Goal: Task Accomplishment & Management: Use online tool/utility

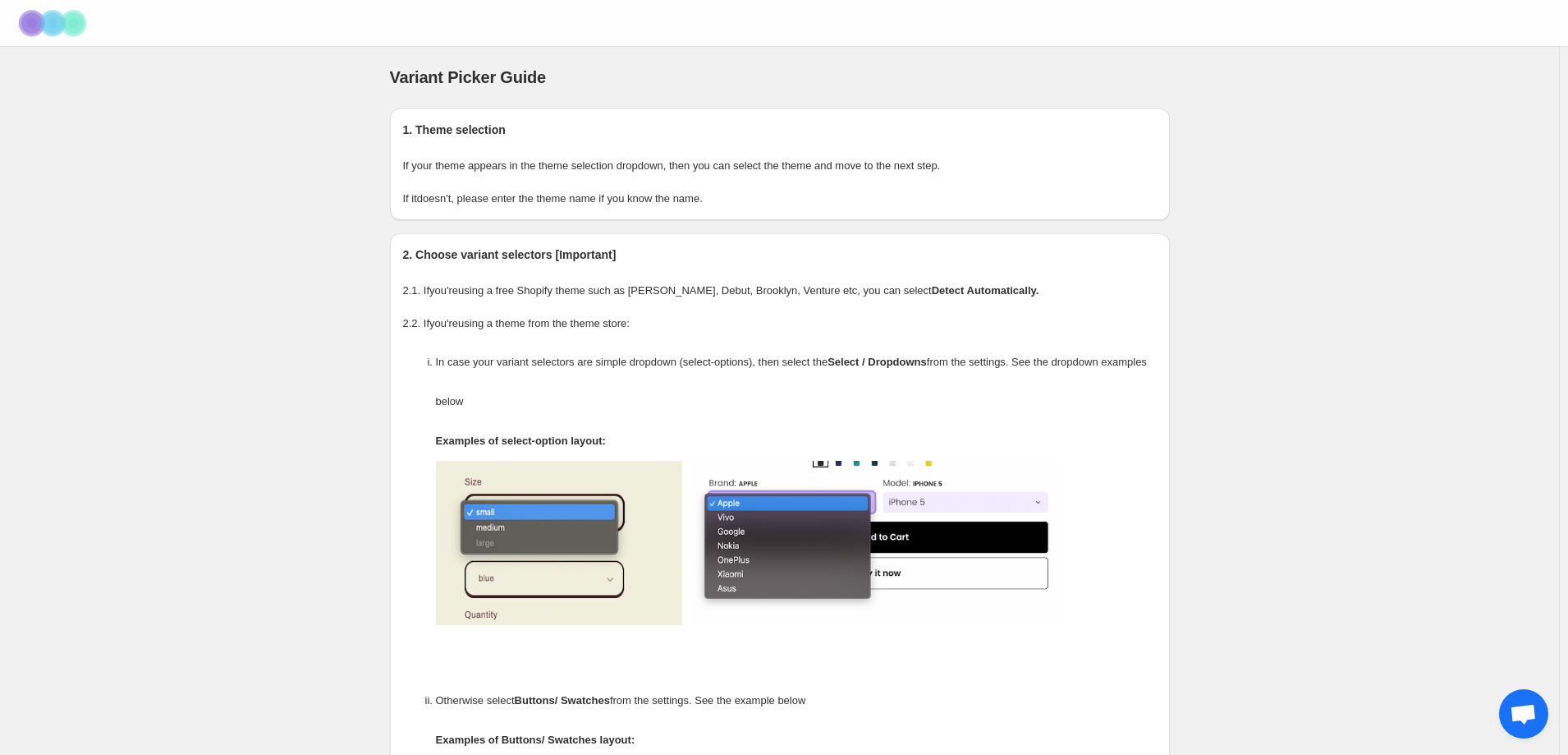
click at [73, 23] on img at bounding box center [54, 23] width 82 height 45
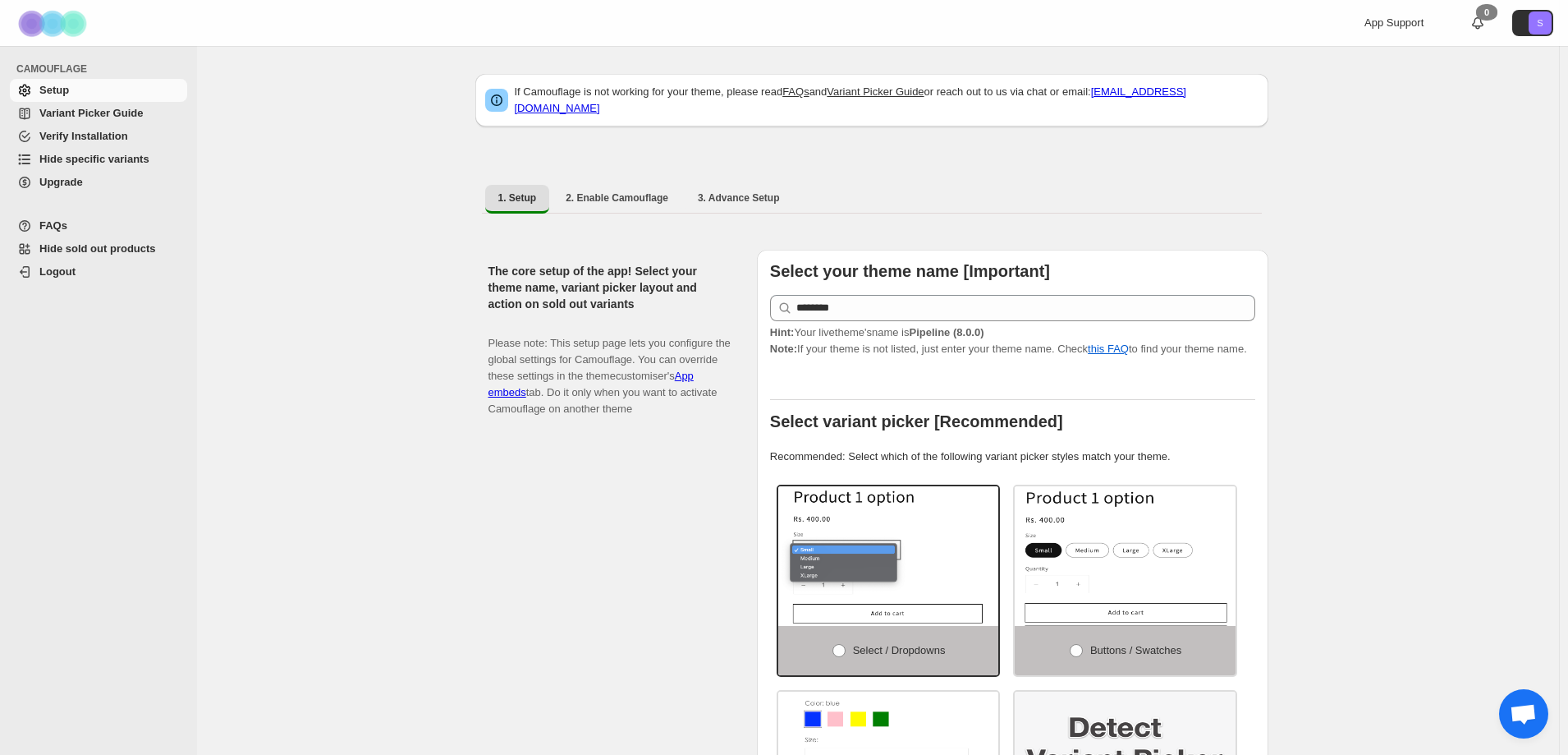
click at [94, 160] on span "Hide specific variants" at bounding box center [94, 159] width 110 height 13
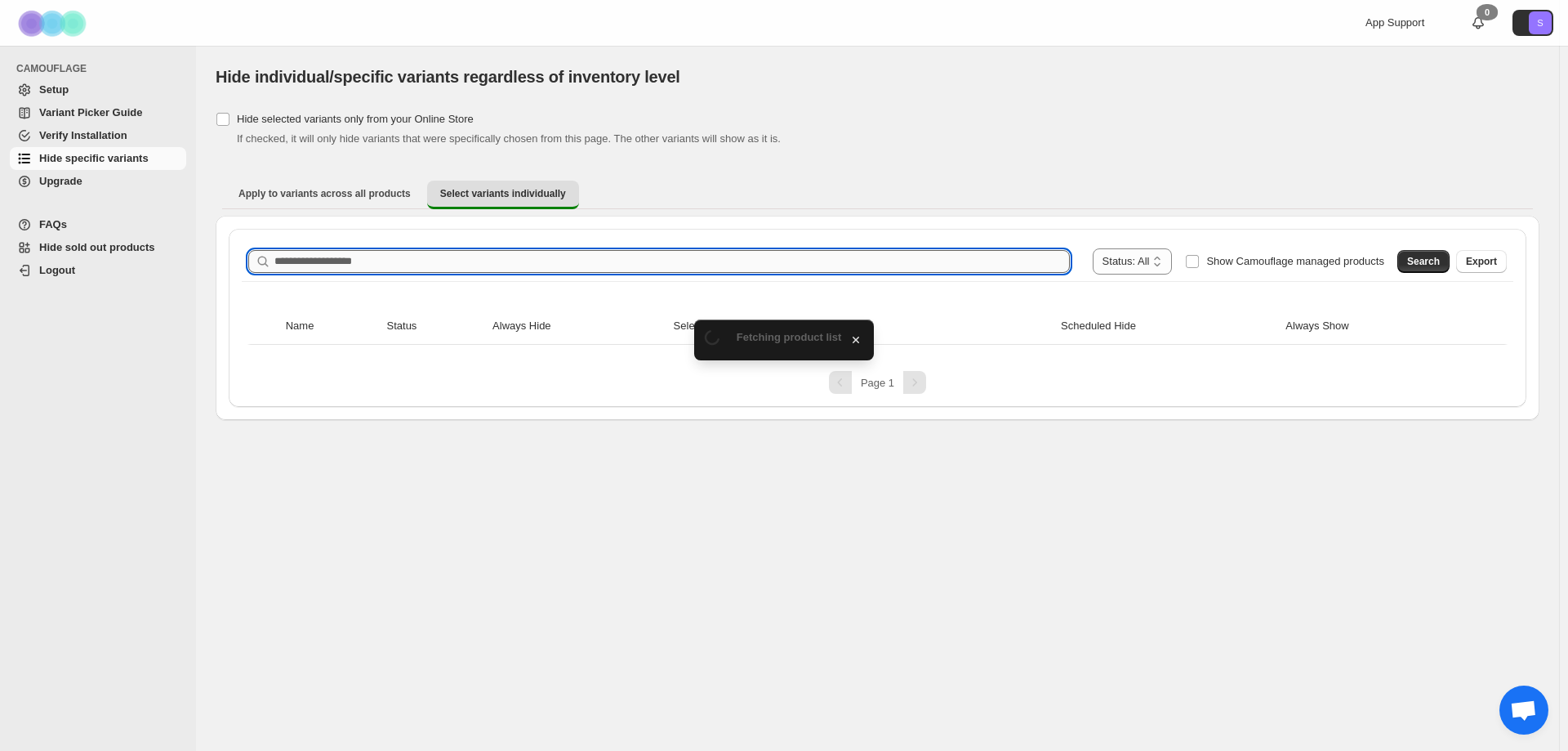
click at [538, 258] on input "Search product name" at bounding box center [672, 261] width 795 height 23
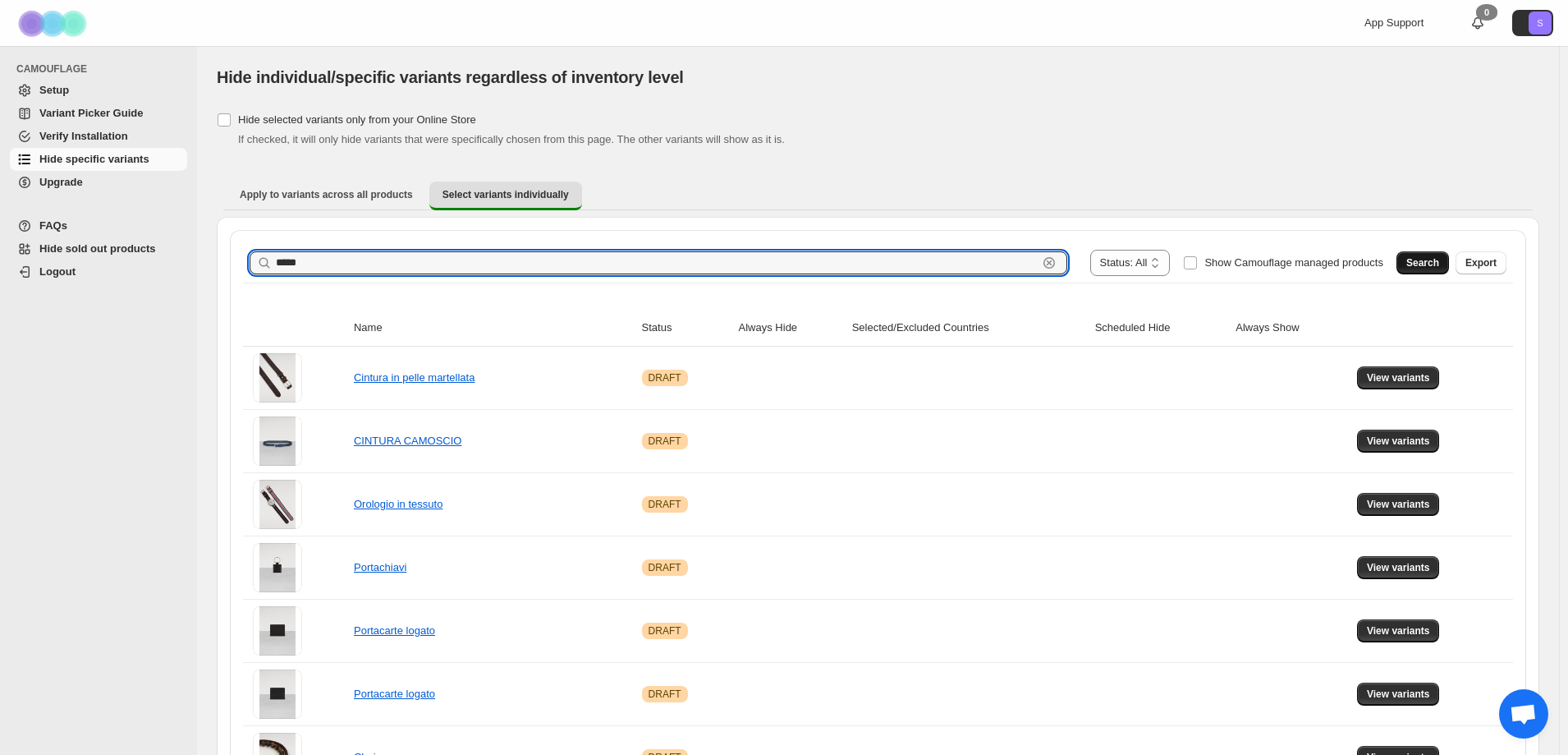
type input "*****"
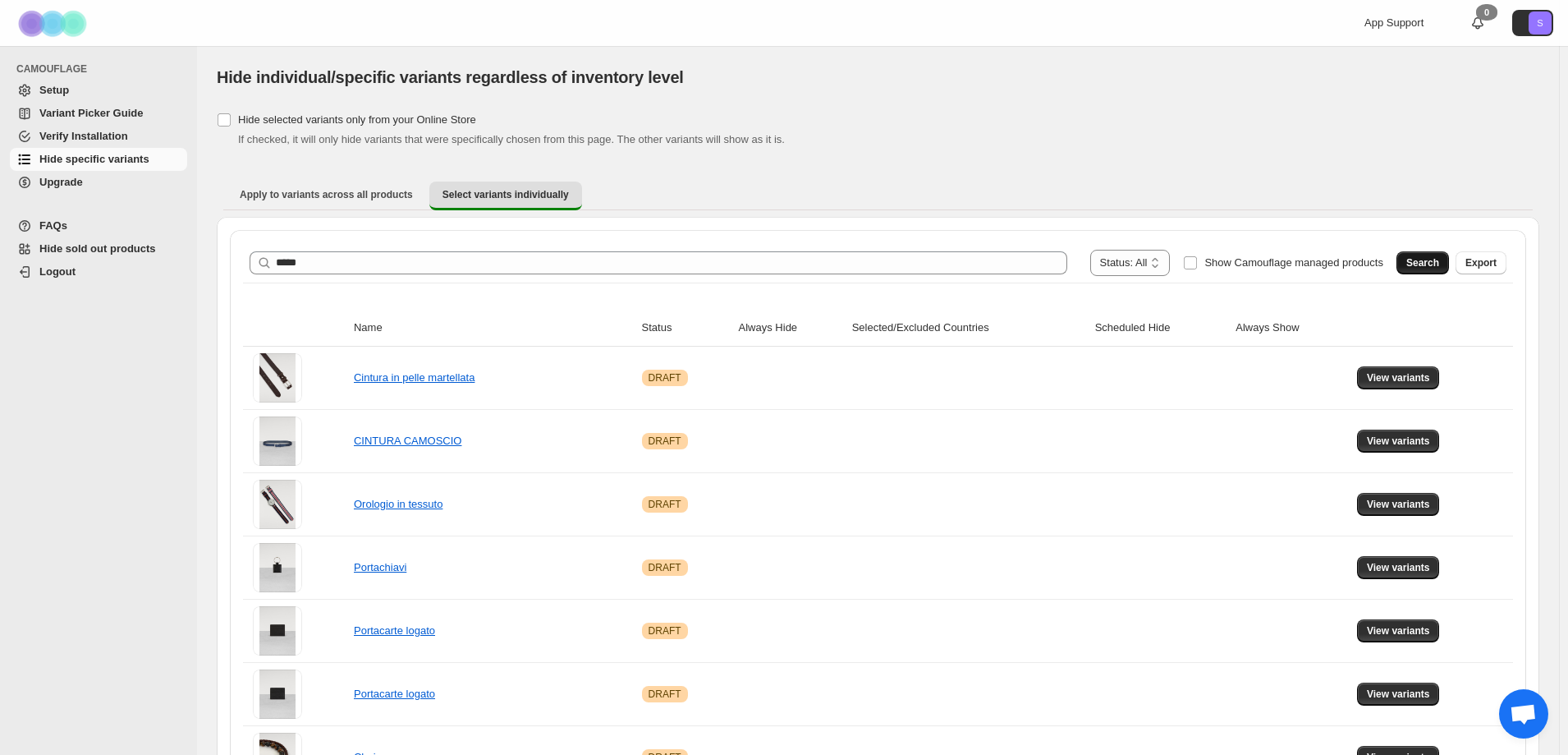
click at [1410, 269] on button "Search" at bounding box center [1423, 263] width 53 height 23
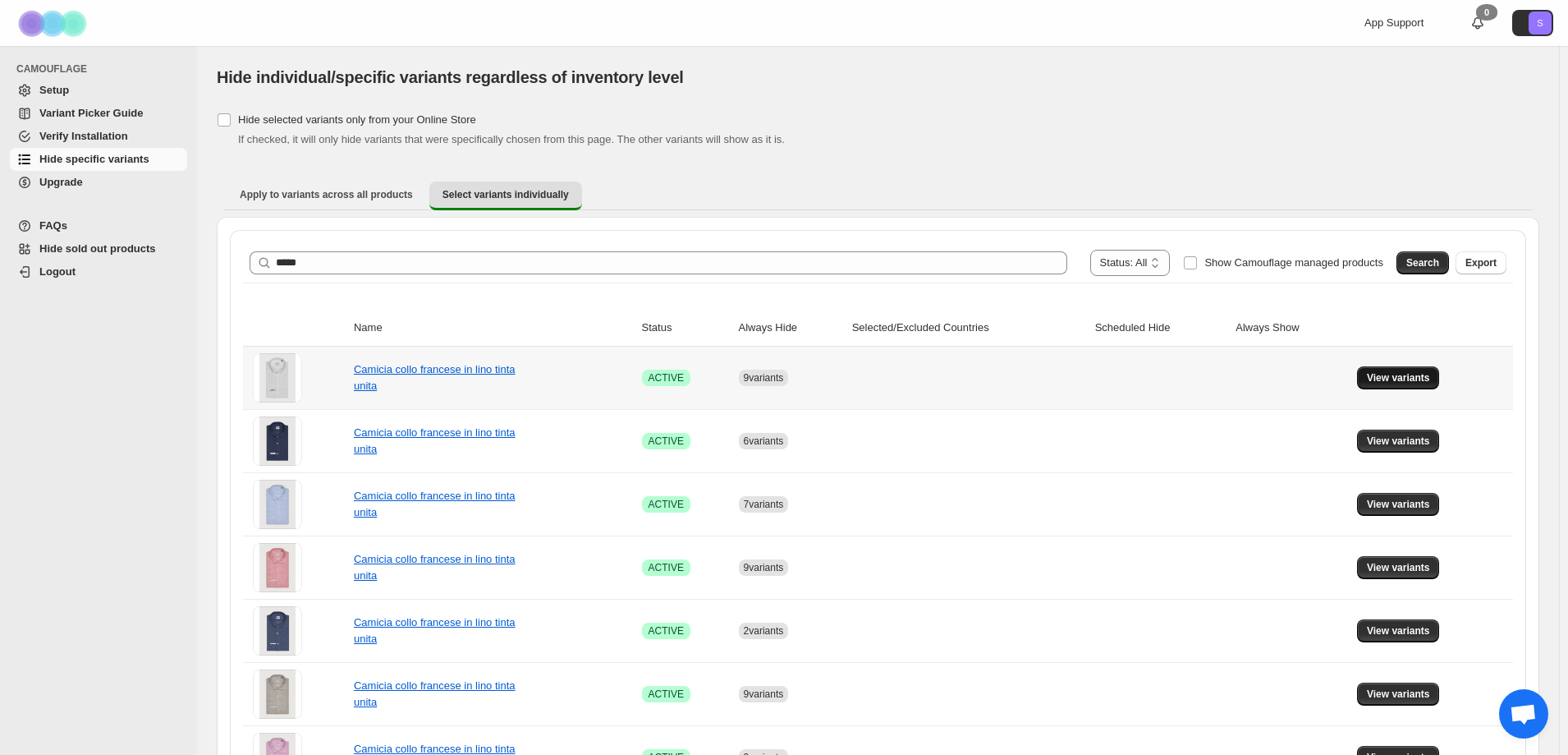
click at [1381, 378] on span "View variants" at bounding box center [1399, 378] width 64 height 13
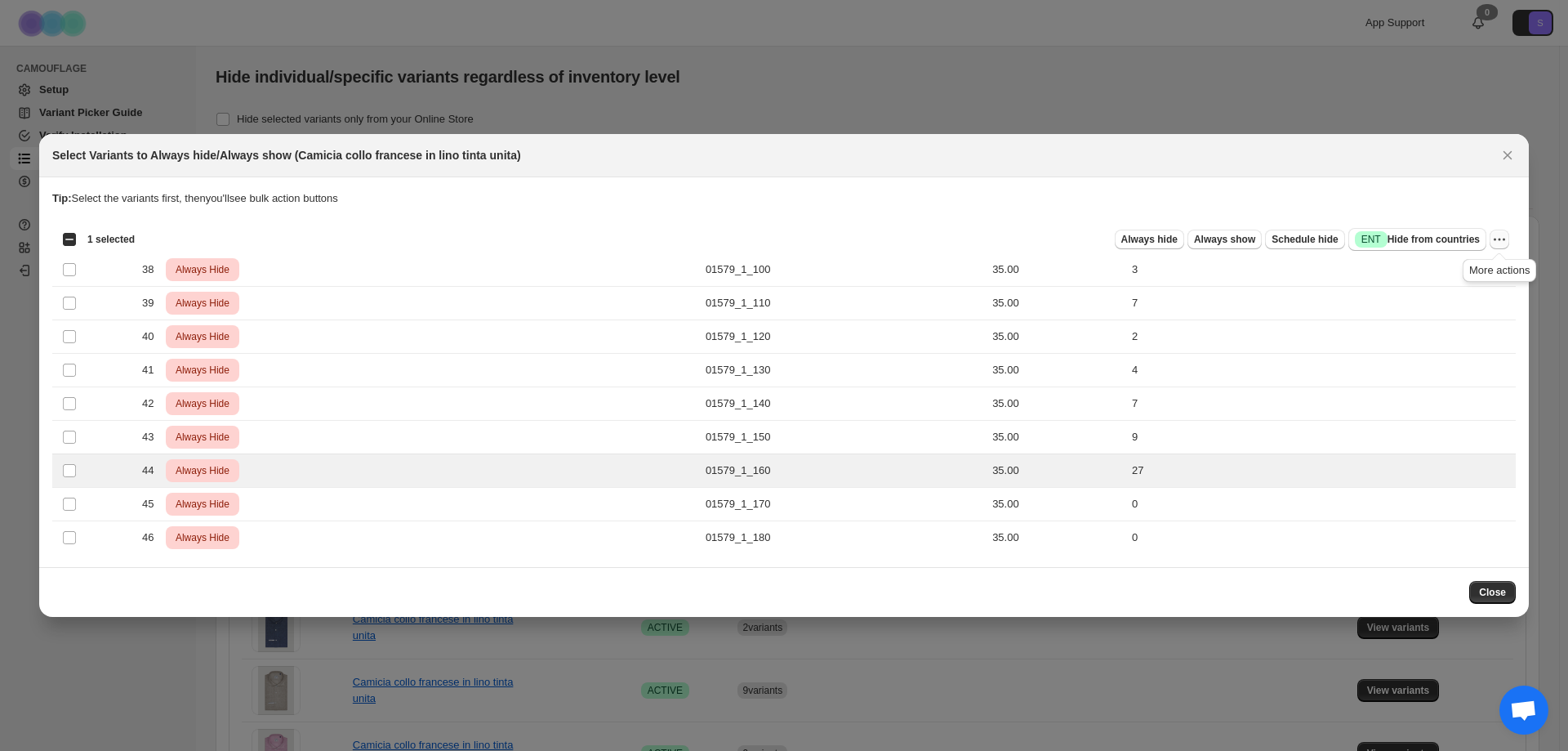
click at [1502, 243] on icon "More actions" at bounding box center [1499, 239] width 16 height 16
click at [1488, 275] on span "Undo always hide" at bounding box center [1440, 272] width 118 height 16
